Goal: Task Accomplishment & Management: Manage account settings

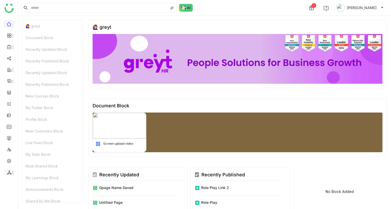
click at [11, 171] on icon at bounding box center [13, 172] width 4 height 4
click at [33, 165] on link "List" at bounding box center [37, 164] width 36 height 4
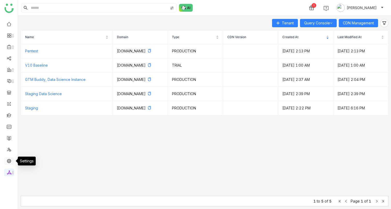
click at [7, 160] on link at bounding box center [9, 160] width 5 height 4
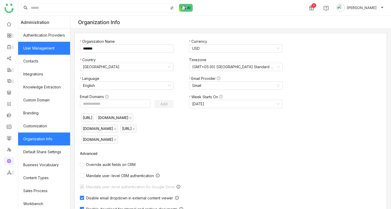
click at [44, 53] on link "User Management" at bounding box center [44, 48] width 52 height 13
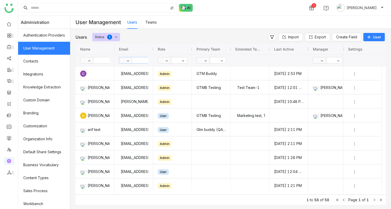
click at [142, 58] on input "text" at bounding box center [151, 60] width 38 height 6
type input "*****"
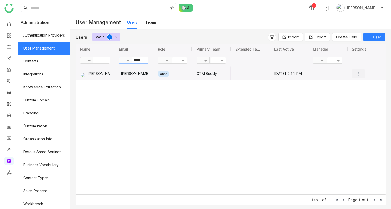
click at [359, 74] on img "Press SPACE to select this row." at bounding box center [358, 73] width 5 height 5
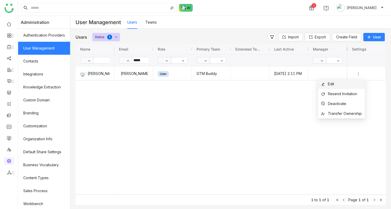
click at [340, 81] on li "Edit" at bounding box center [341, 84] width 47 height 10
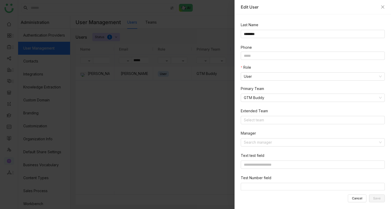
scroll to position [42, 0]
click at [257, 73] on nz-select-item "User" at bounding box center [313, 76] width 138 height 8
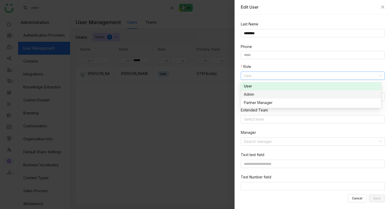
click at [258, 94] on div "Admin" at bounding box center [311, 94] width 134 height 6
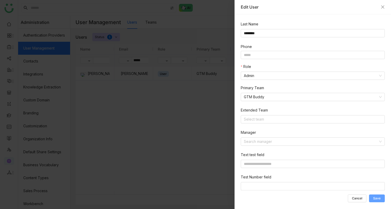
click at [371, 195] on button "Save" at bounding box center [377, 198] width 16 height 8
